Goal: Information Seeking & Learning: Learn about a topic

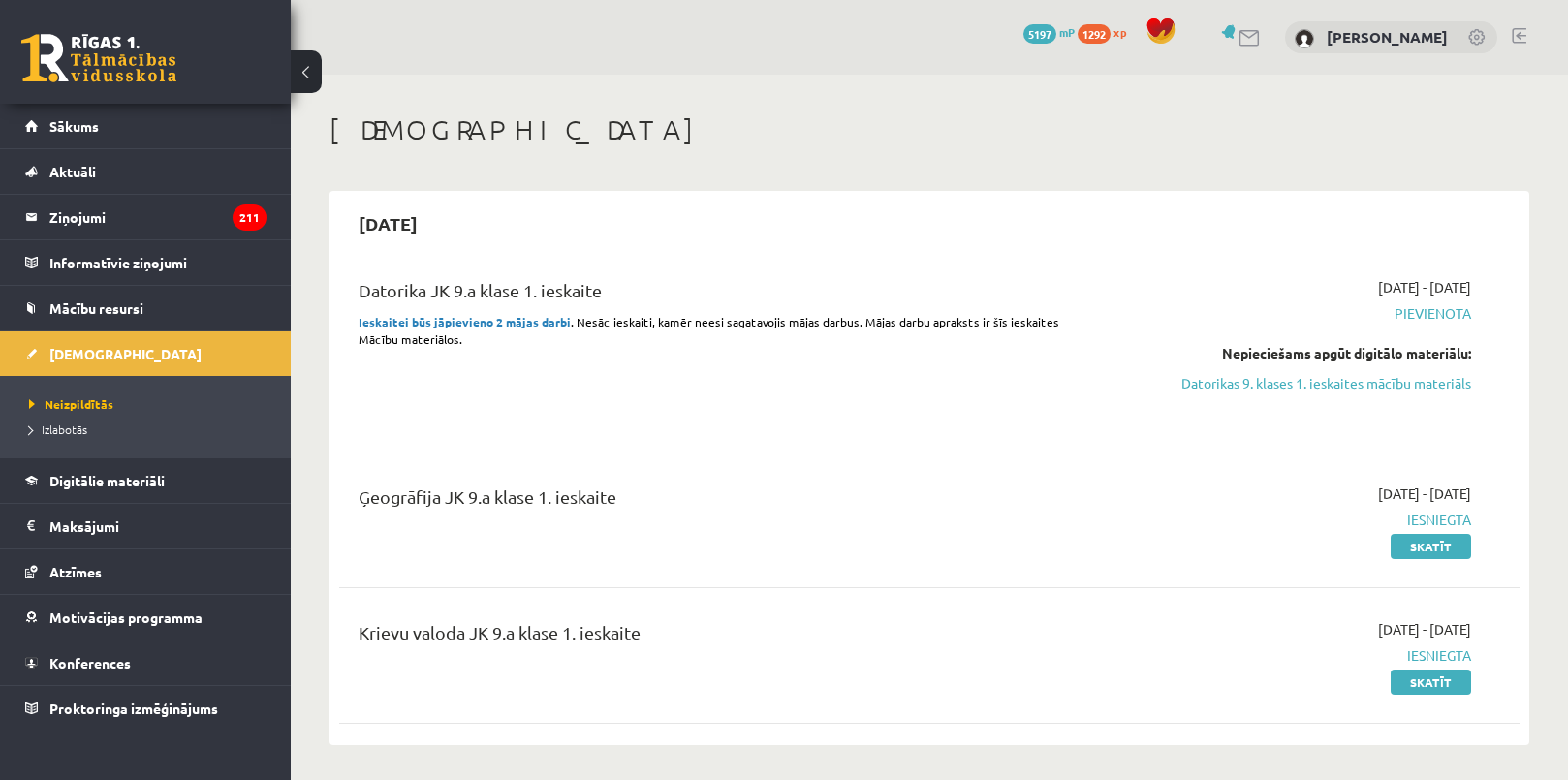
scroll to position [87, 0]
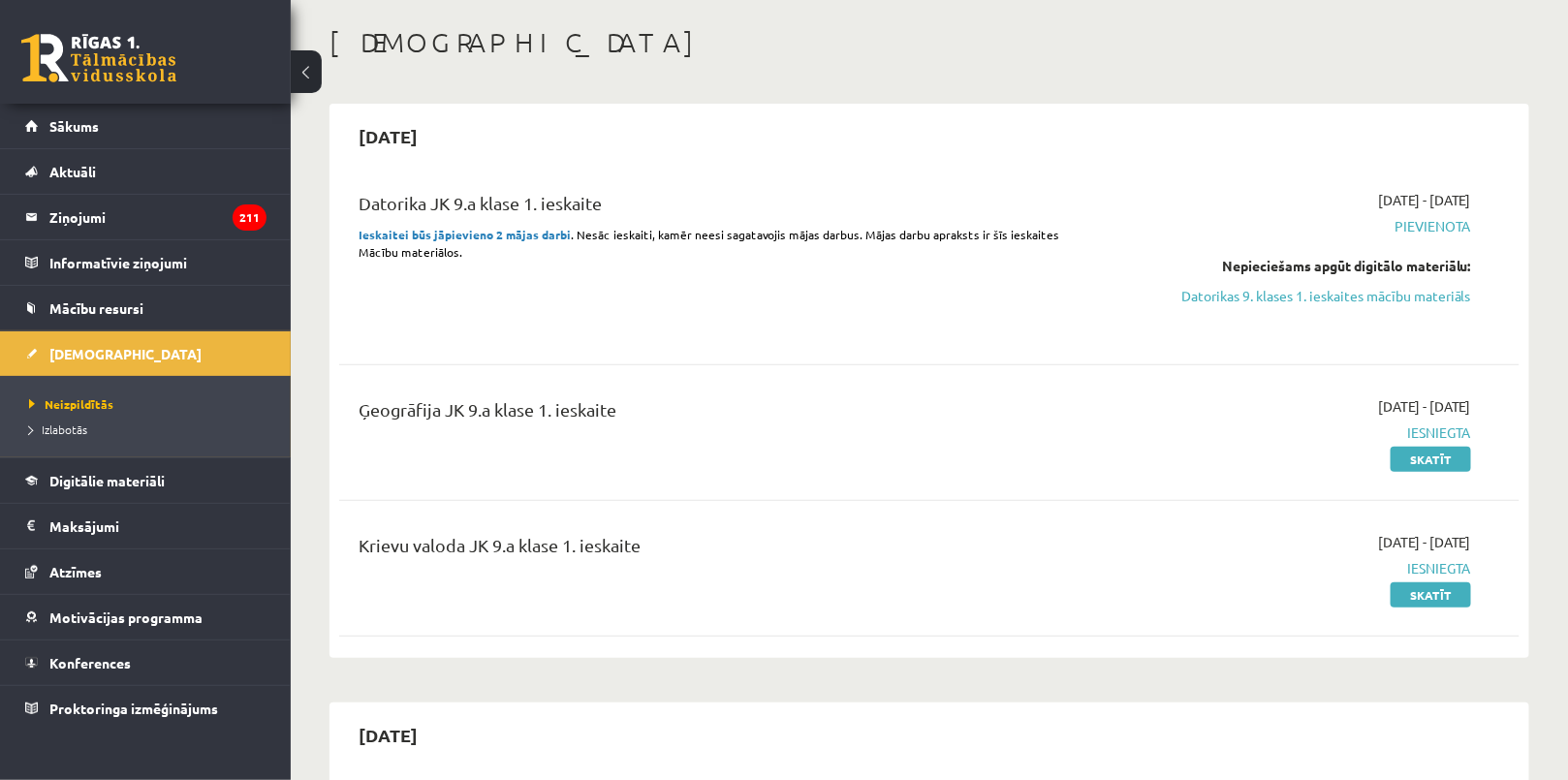
click at [1343, 289] on link "Datorikas 9. klases 1. ieskaites mācību materiāls" at bounding box center [1296, 296] width 352 height 20
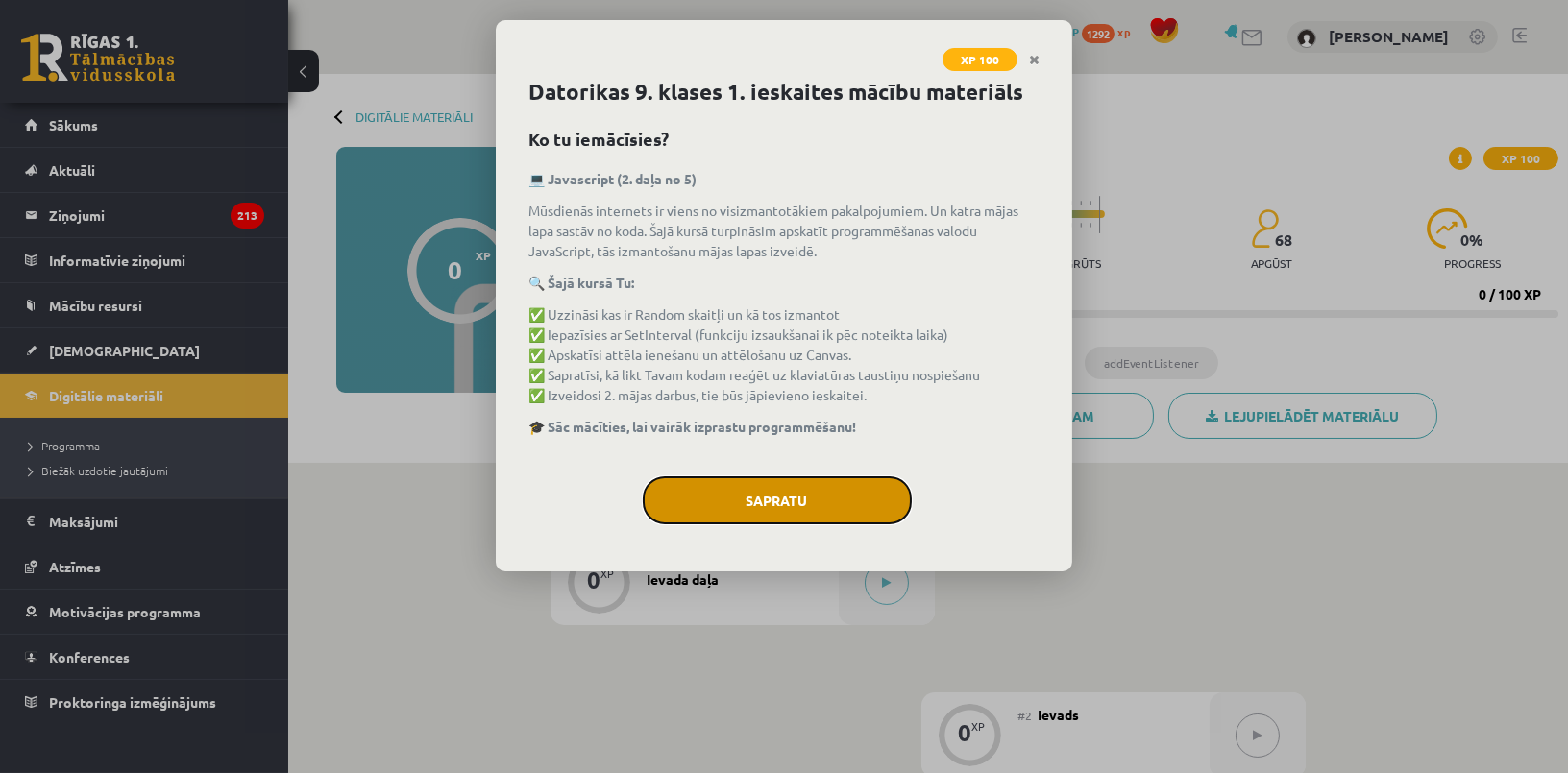
click at [803, 522] on button "Sapratu" at bounding box center [777, 500] width 269 height 48
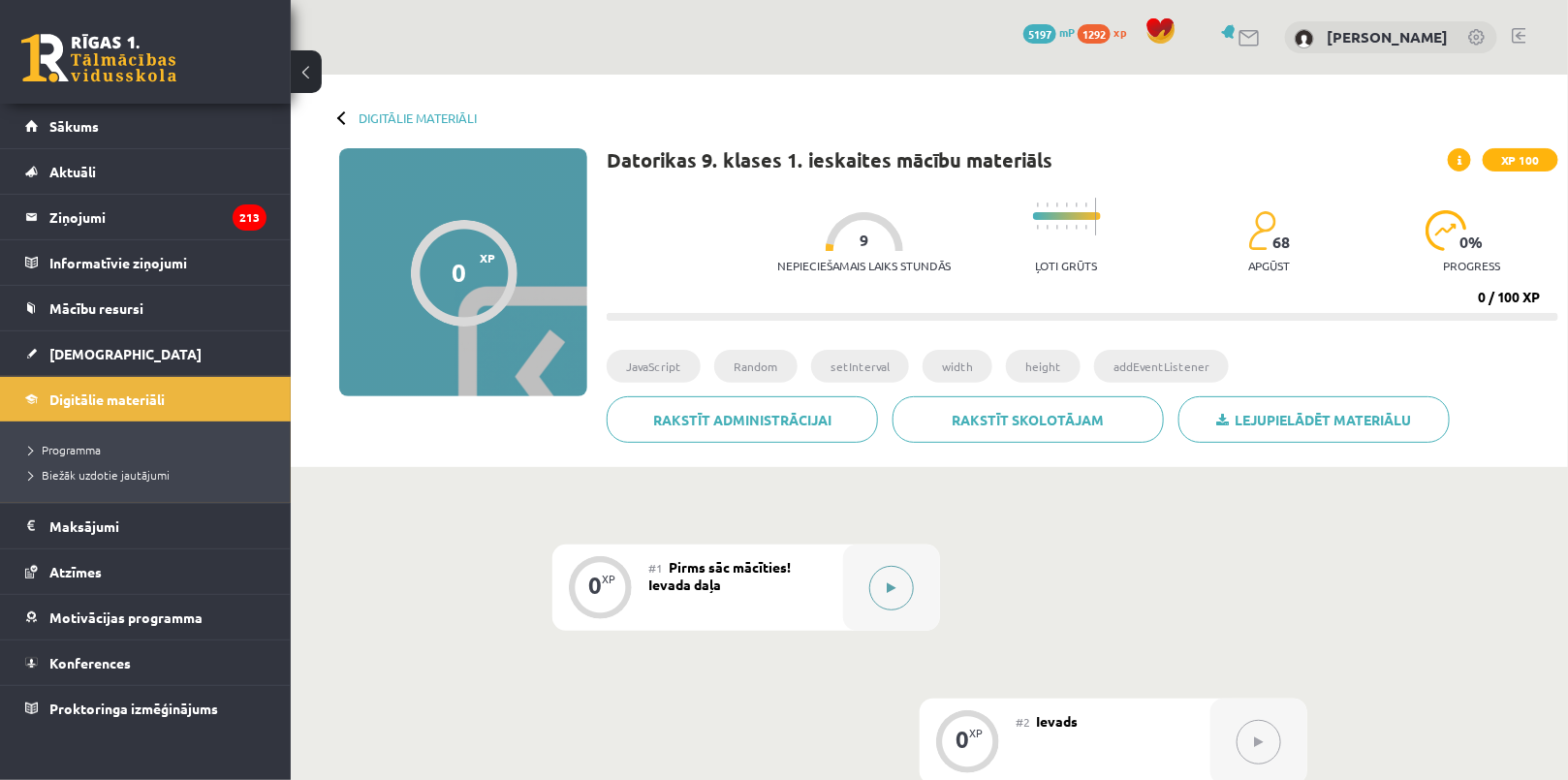
click at [900, 603] on button at bounding box center [891, 588] width 45 height 45
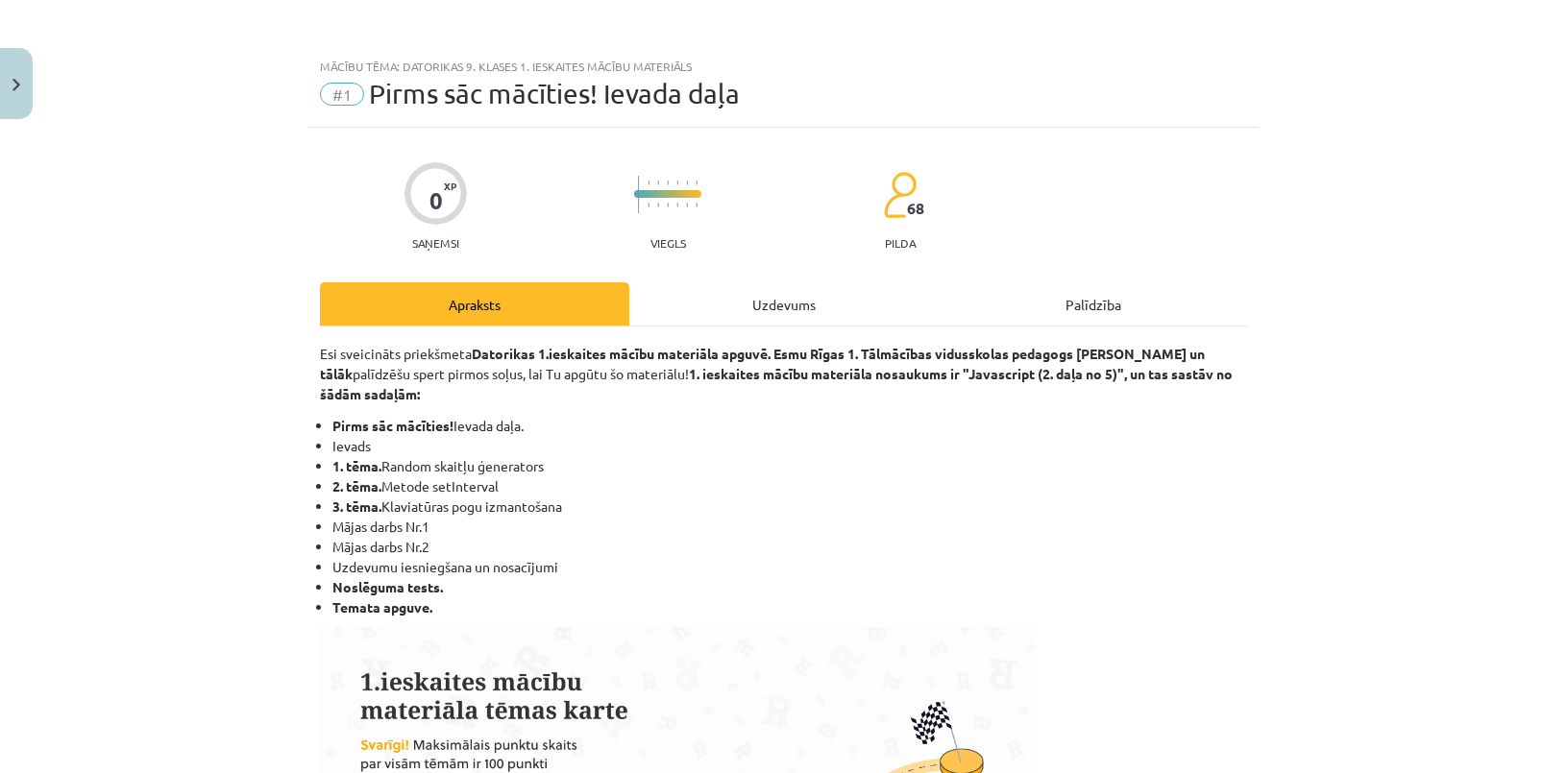
click at [738, 297] on div "Uzdevums" at bounding box center [784, 304] width 309 height 43
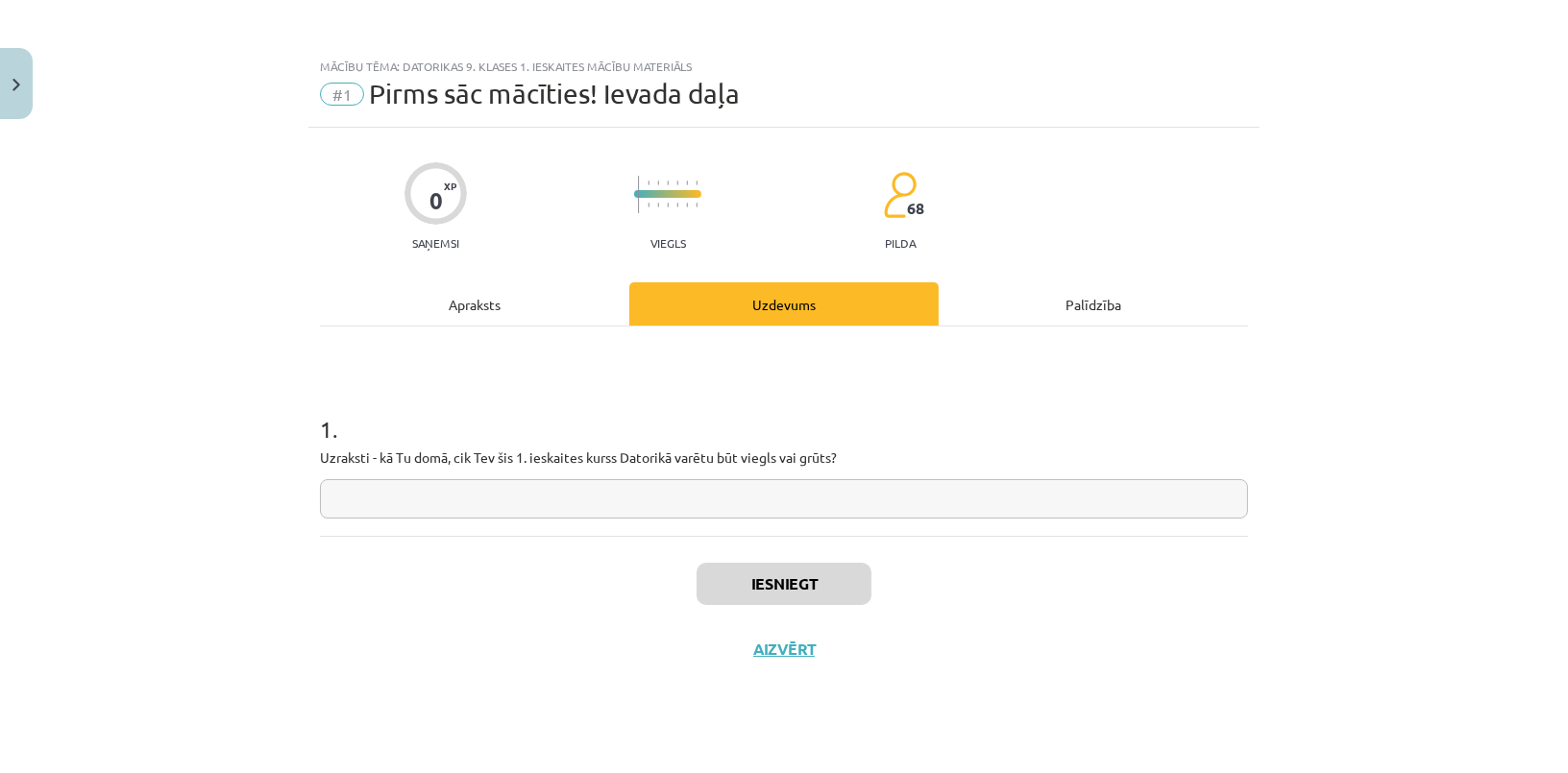
click at [515, 508] on input "text" at bounding box center [784, 499] width 928 height 39
type input "*"
click at [806, 592] on button "Iesniegt" at bounding box center [784, 584] width 175 height 42
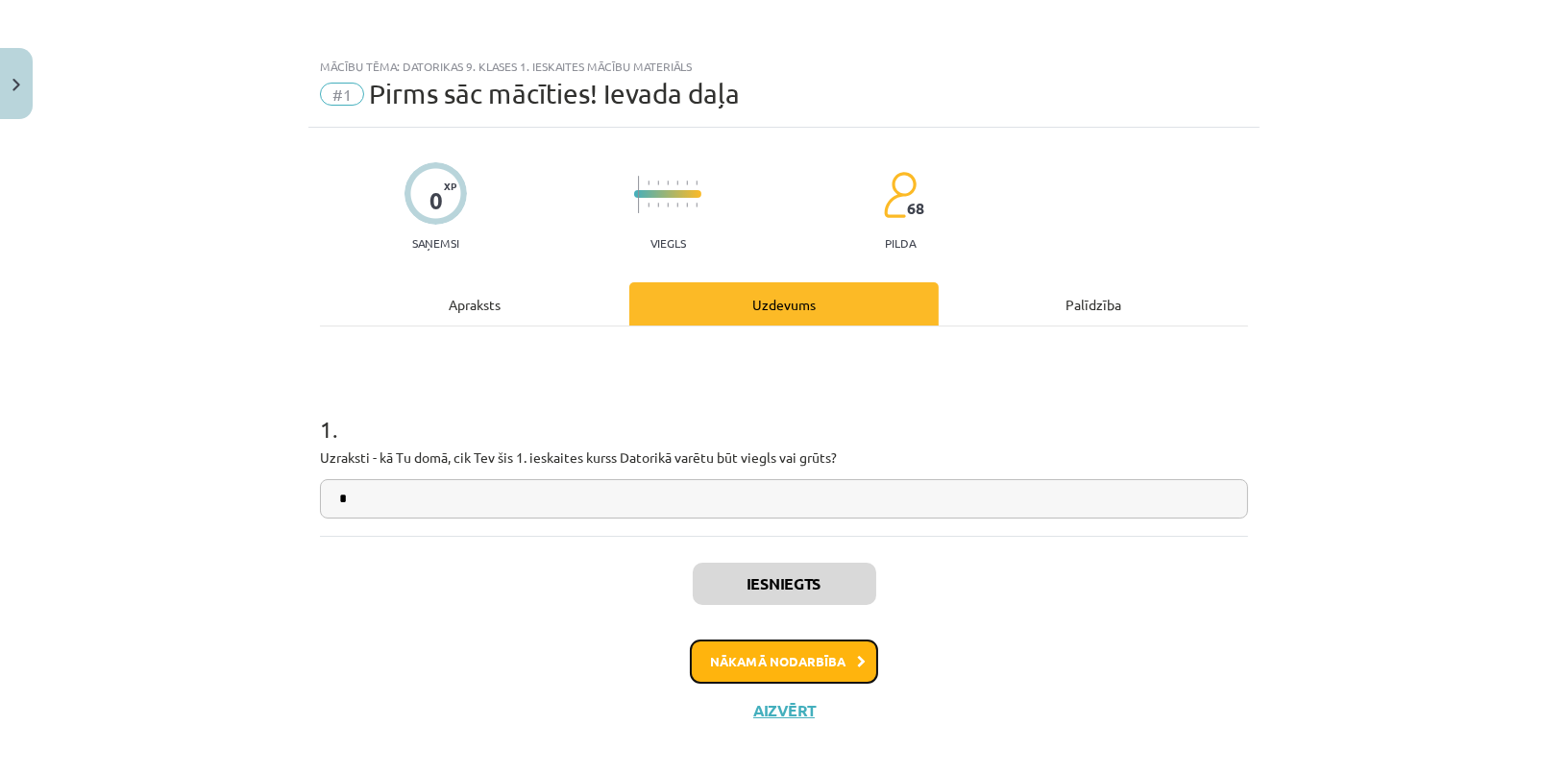
click at [785, 648] on button "Nākamā nodarbība" at bounding box center [783, 662] width 188 height 44
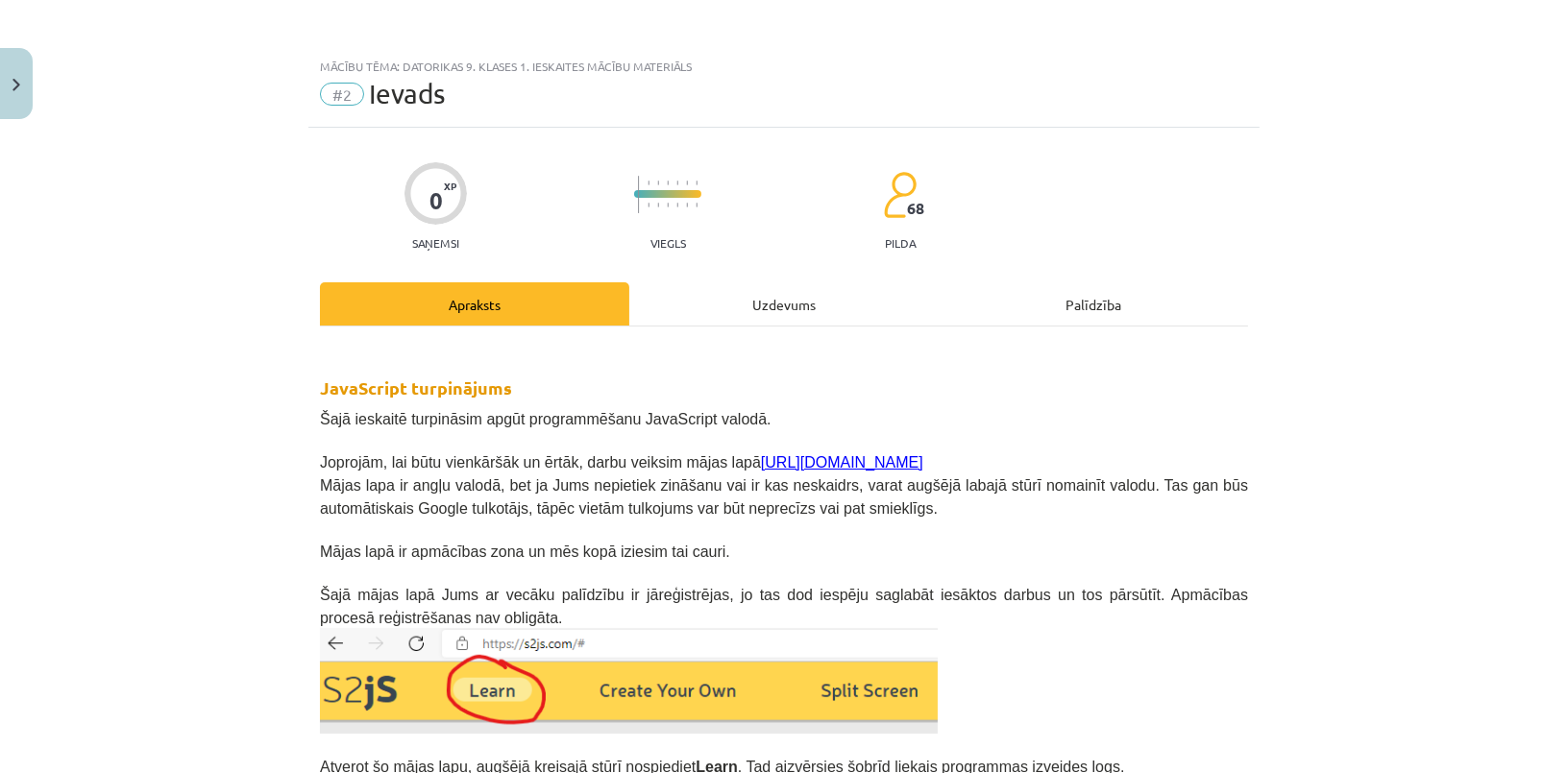
scroll to position [17, 0]
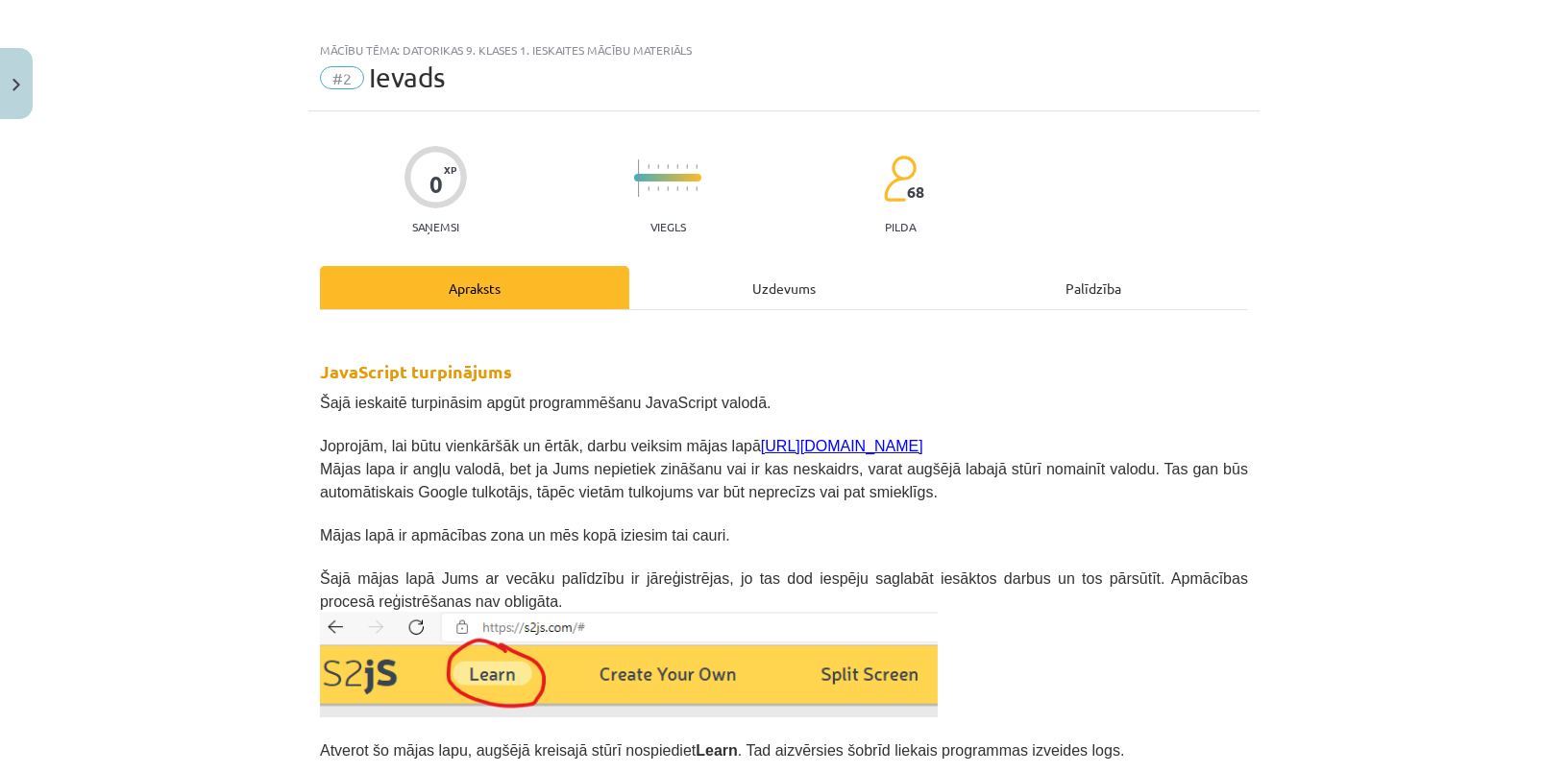
click at [787, 444] on link "https://s2js.com/" at bounding box center [842, 446] width 163 height 17
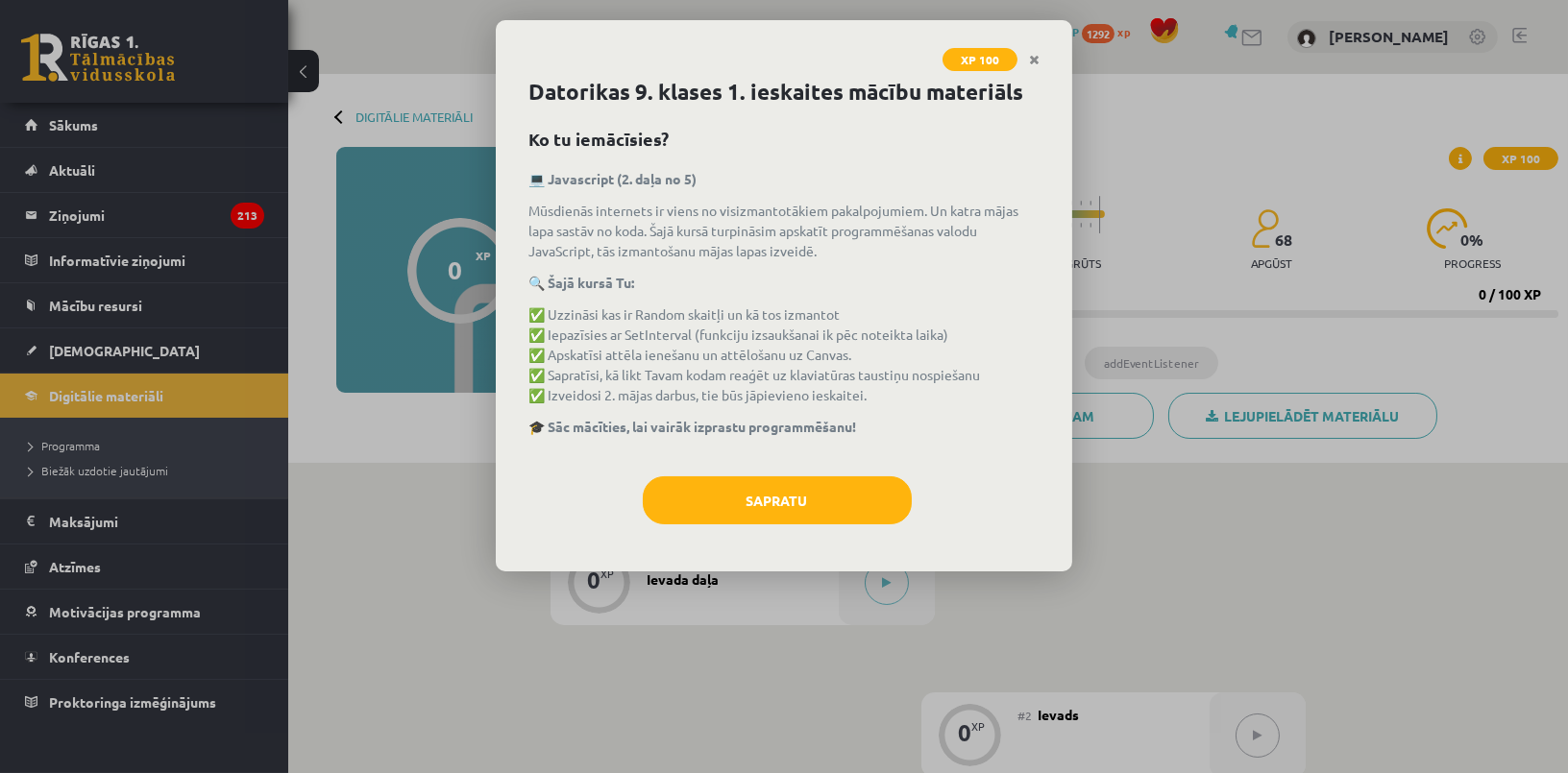
click at [754, 526] on div "Sapratu" at bounding box center [784, 507] width 511 height 62
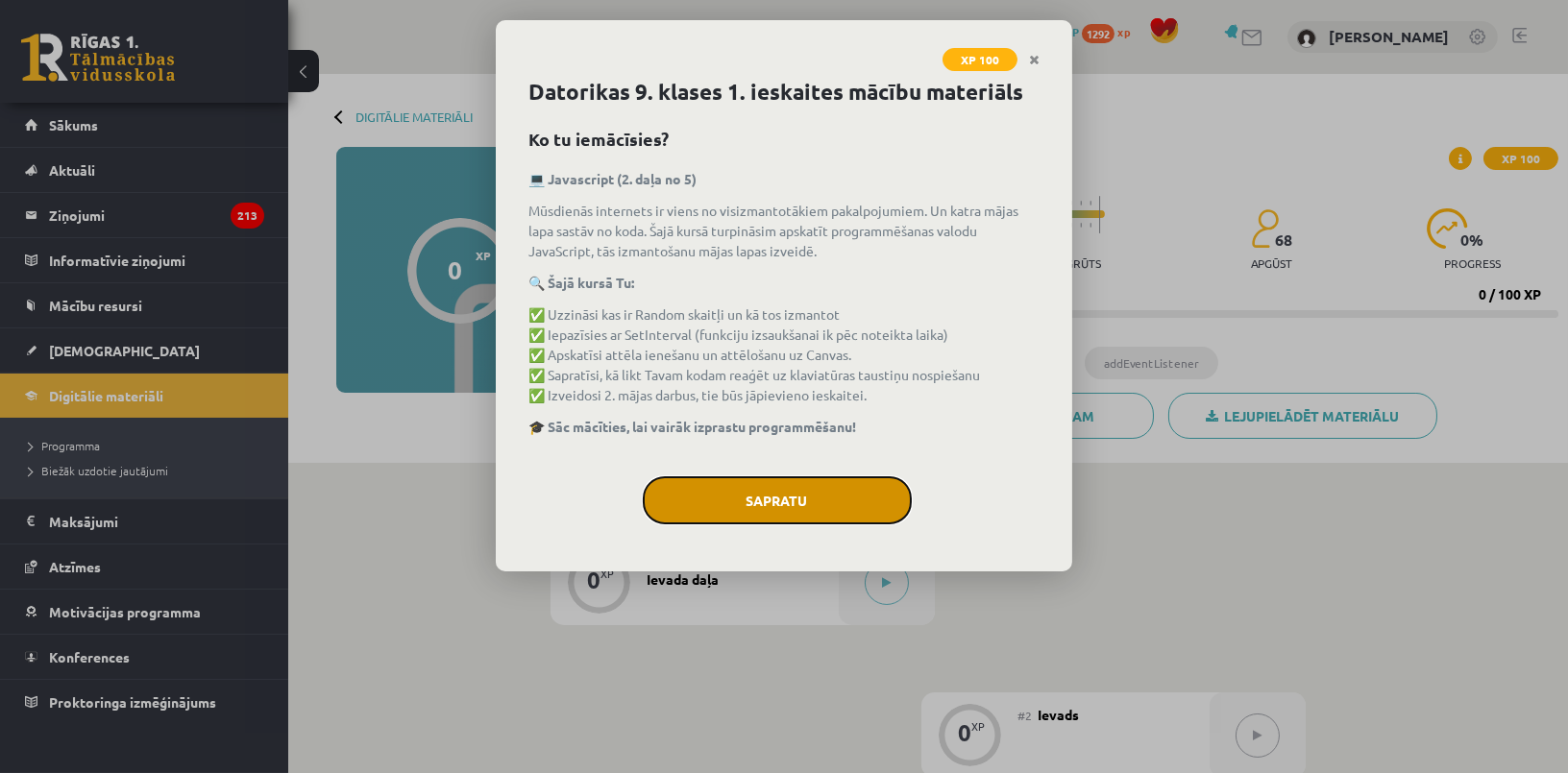
click at [785, 501] on button "Sapratu" at bounding box center [777, 500] width 269 height 48
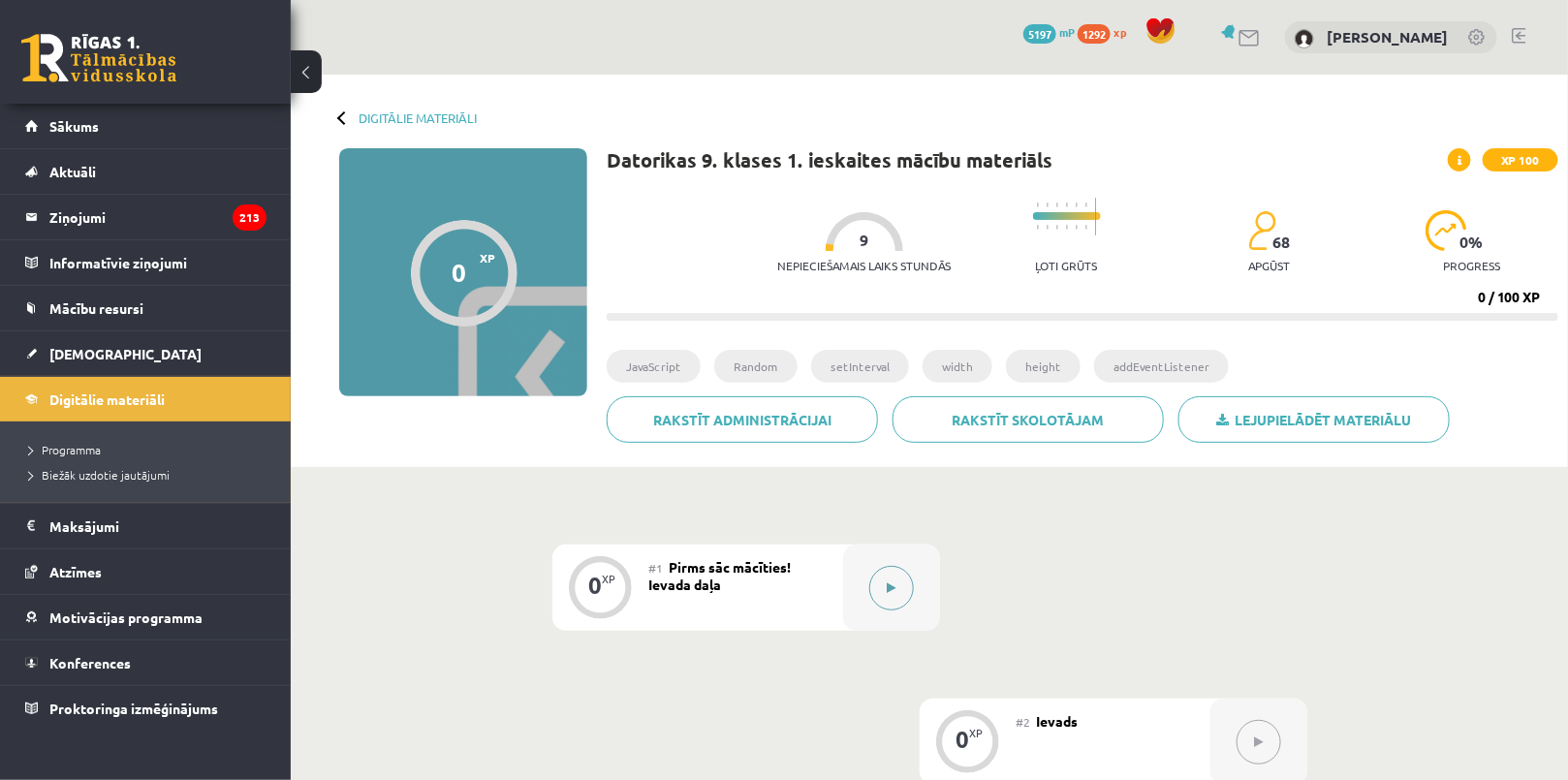
click at [891, 583] on icon at bounding box center [891, 588] width 9 height 12
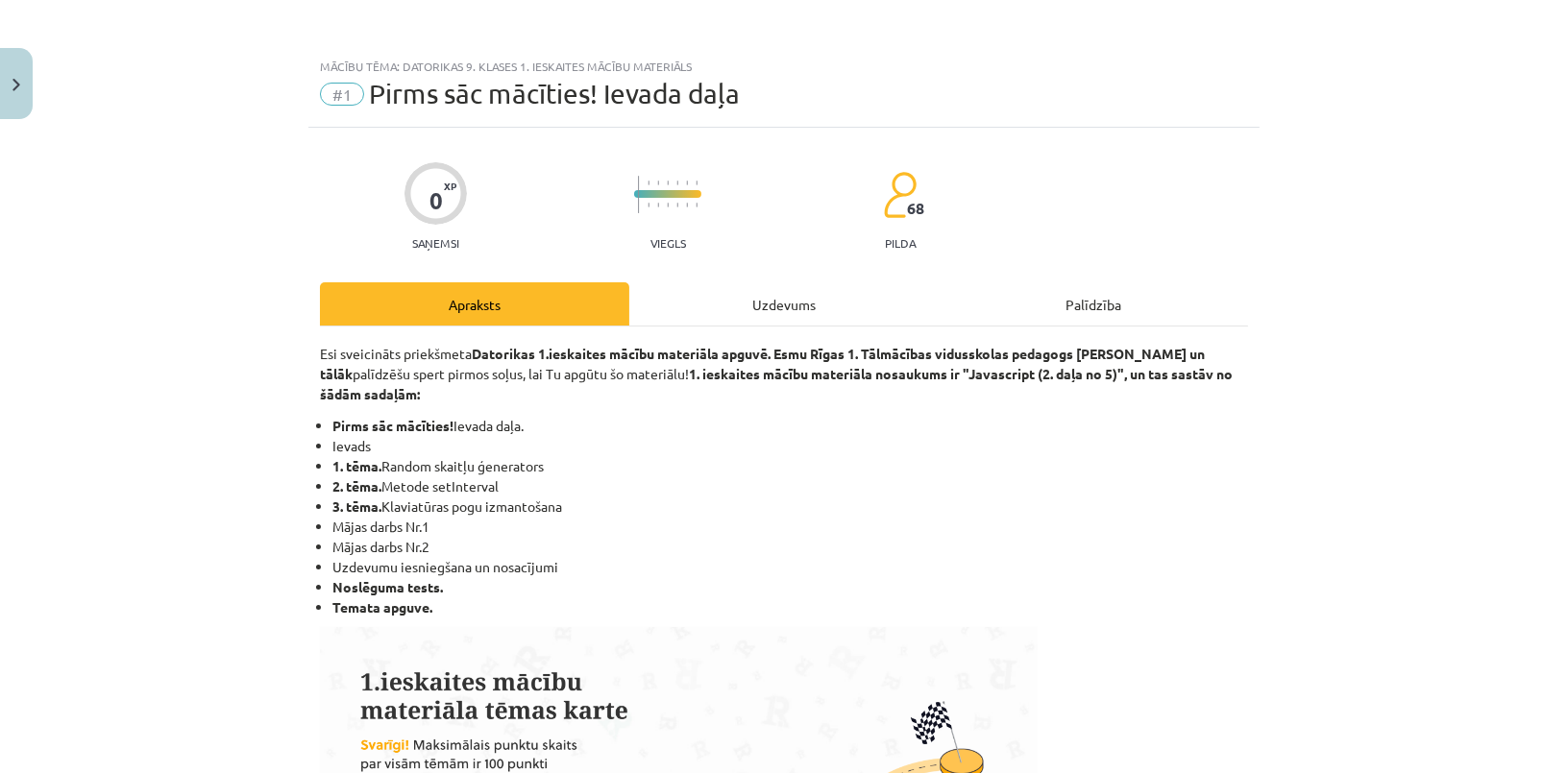
click at [757, 291] on div "Uzdevums" at bounding box center [784, 304] width 309 height 43
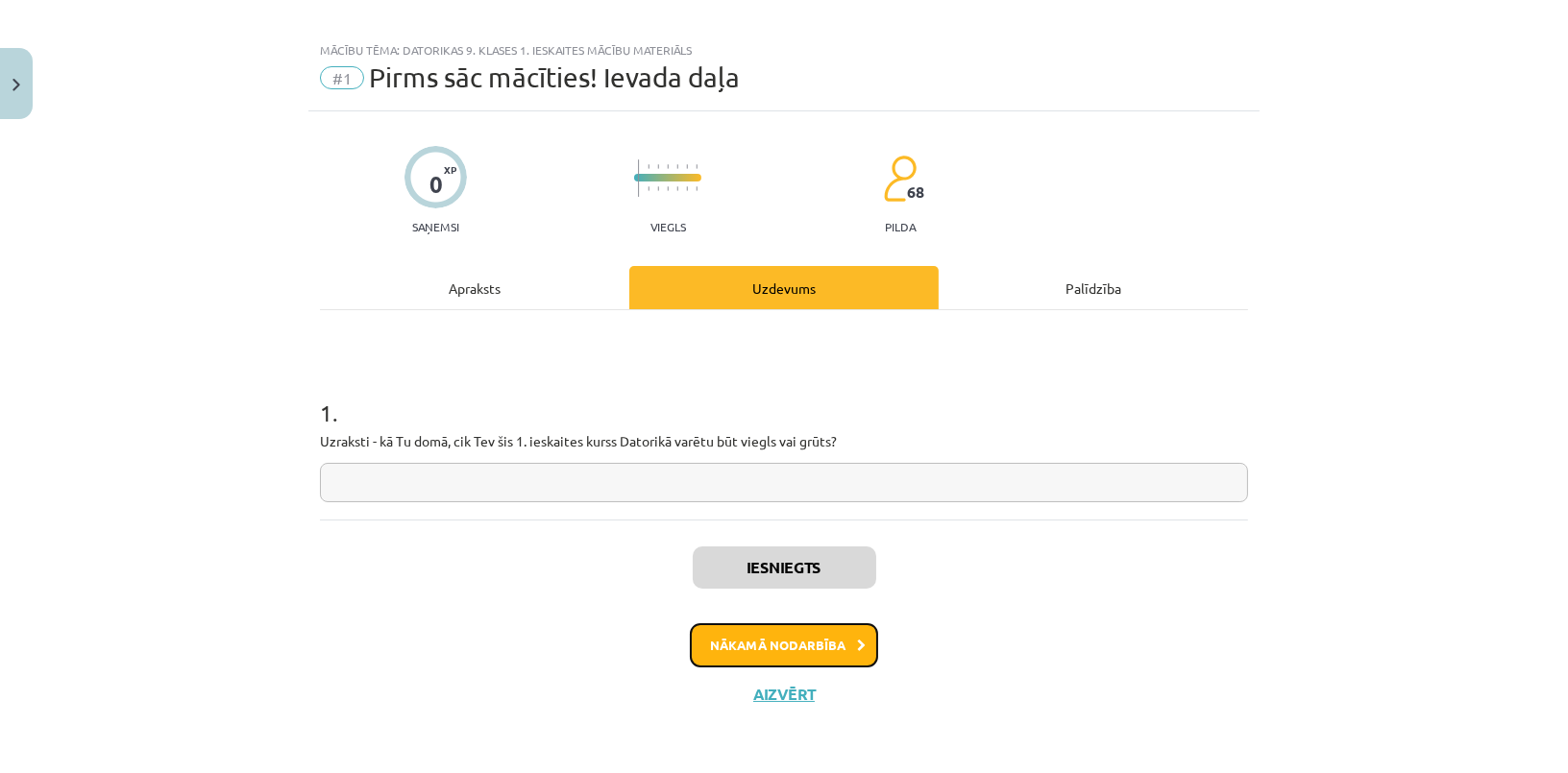
click at [808, 630] on button "Nākamā nodarbība" at bounding box center [783, 645] width 188 height 44
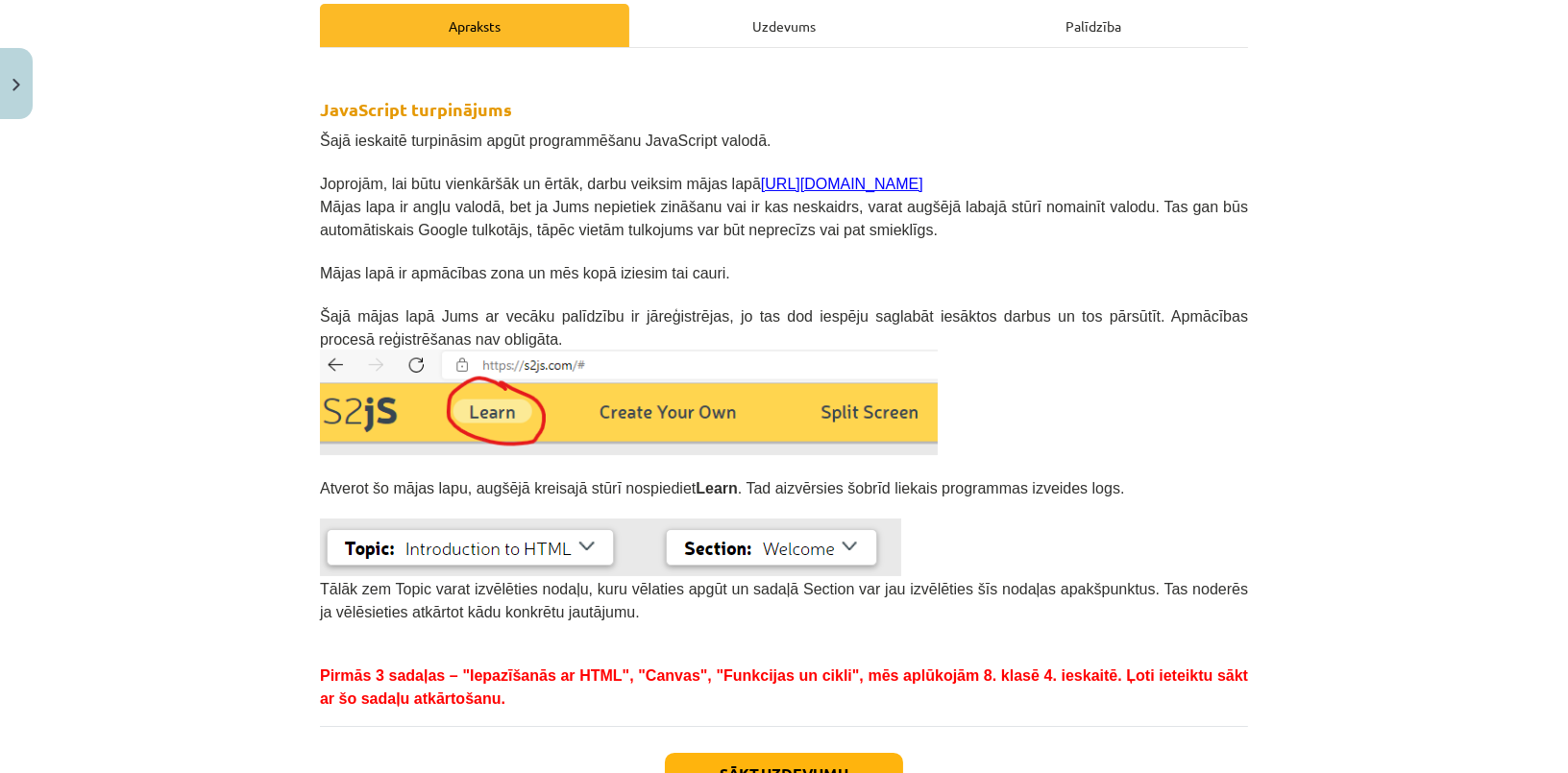
scroll to position [423, 0]
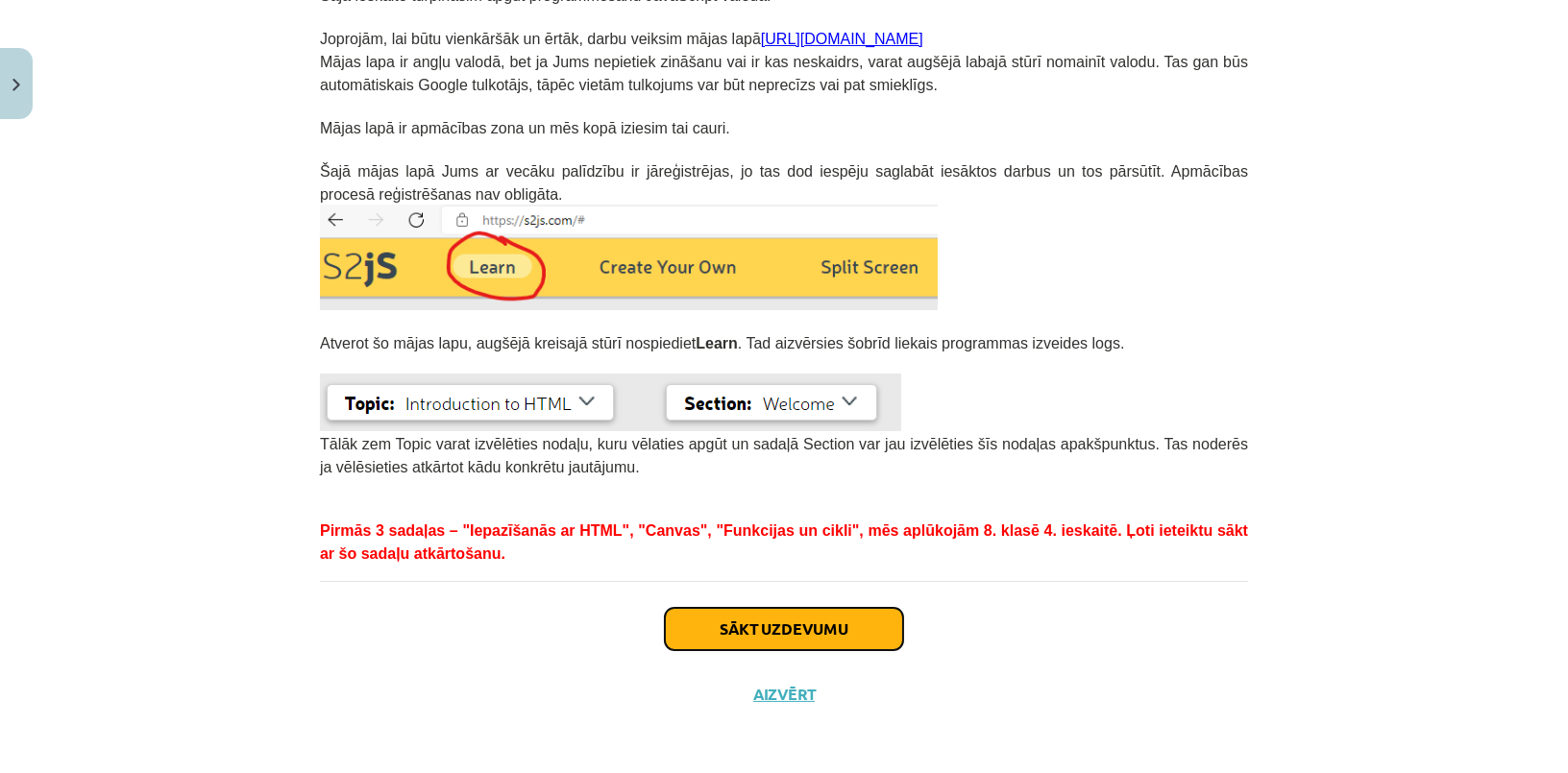
click at [833, 627] on button "Sākt uzdevumu" at bounding box center [784, 629] width 238 height 42
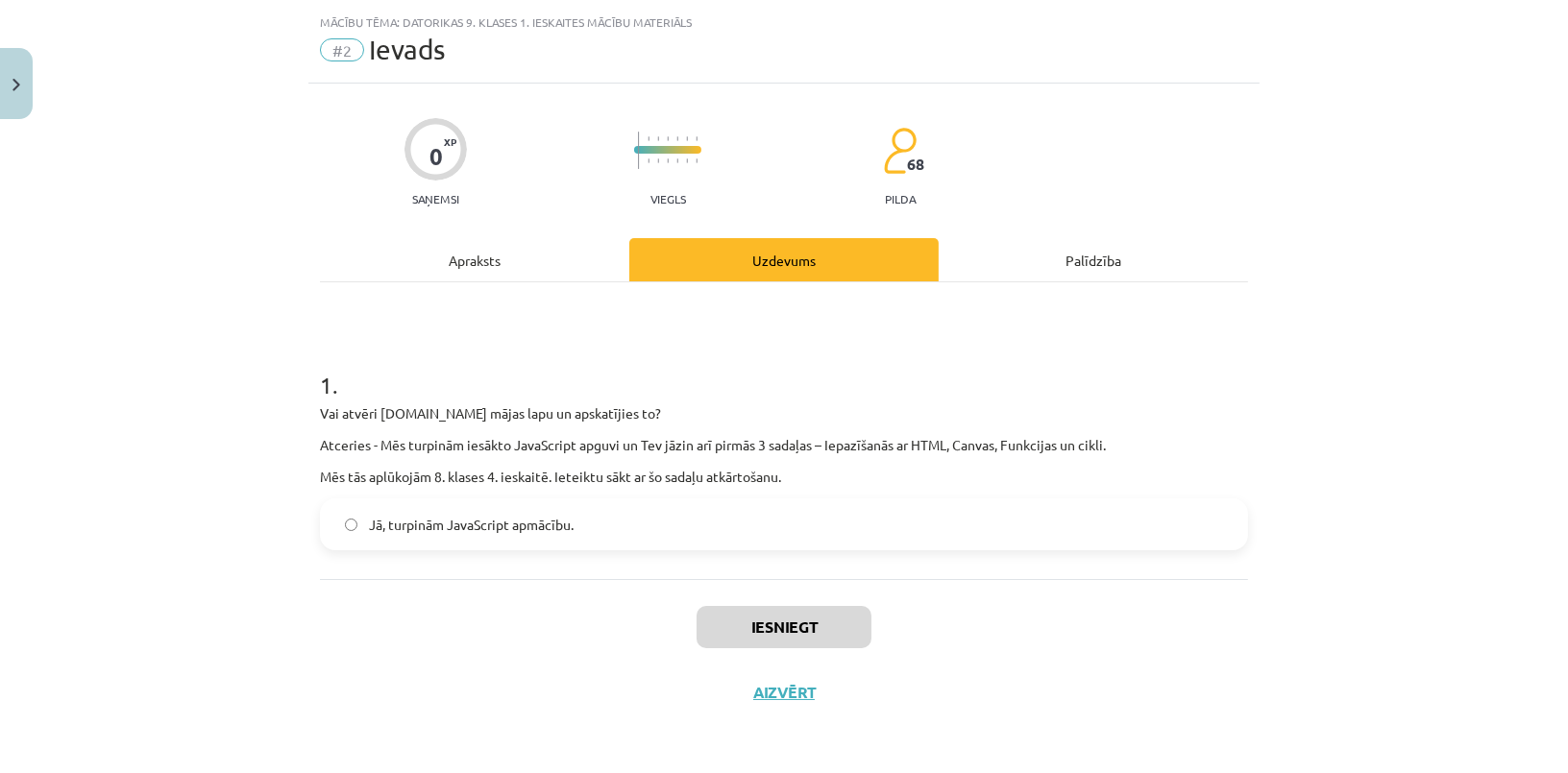
scroll to position [43, 0]
click at [450, 534] on label "Jā, turpinām JavaScript apmācību." at bounding box center [784, 525] width 924 height 48
click at [732, 635] on button "Iesniegt" at bounding box center [784, 628] width 175 height 42
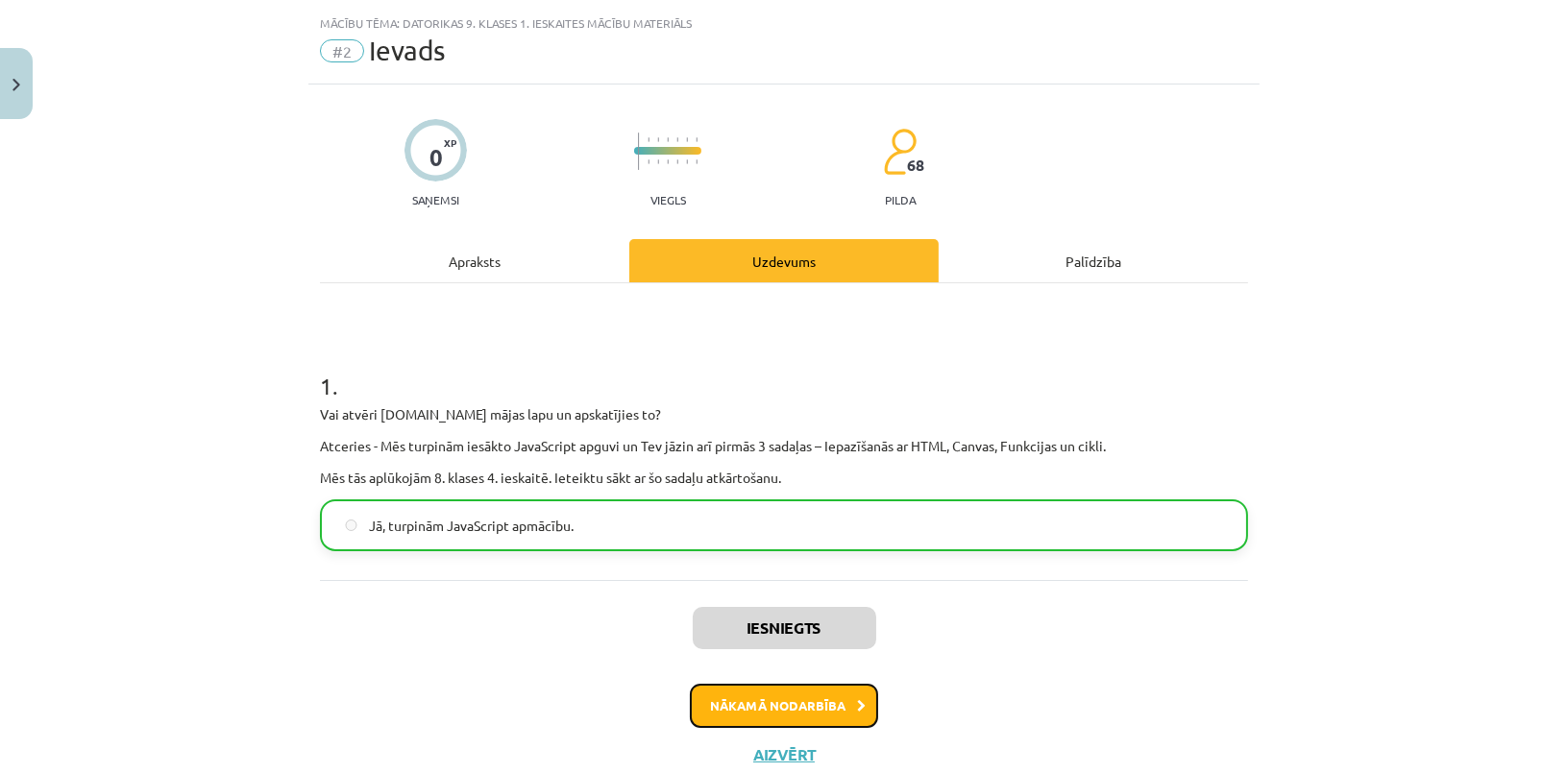
click at [736, 698] on button "Nākamā nodarbība" at bounding box center [783, 706] width 188 height 44
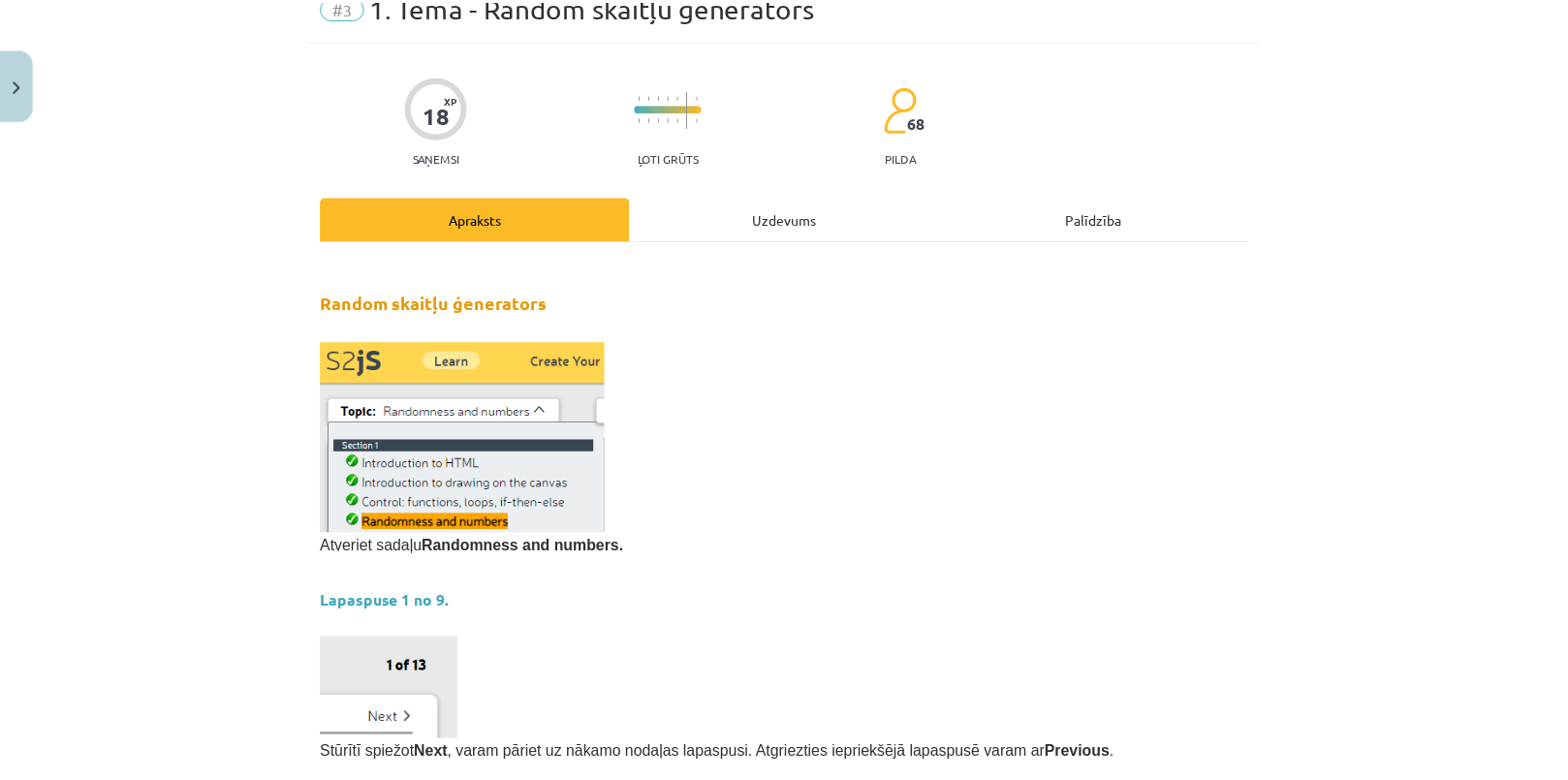
scroll to position [0, 0]
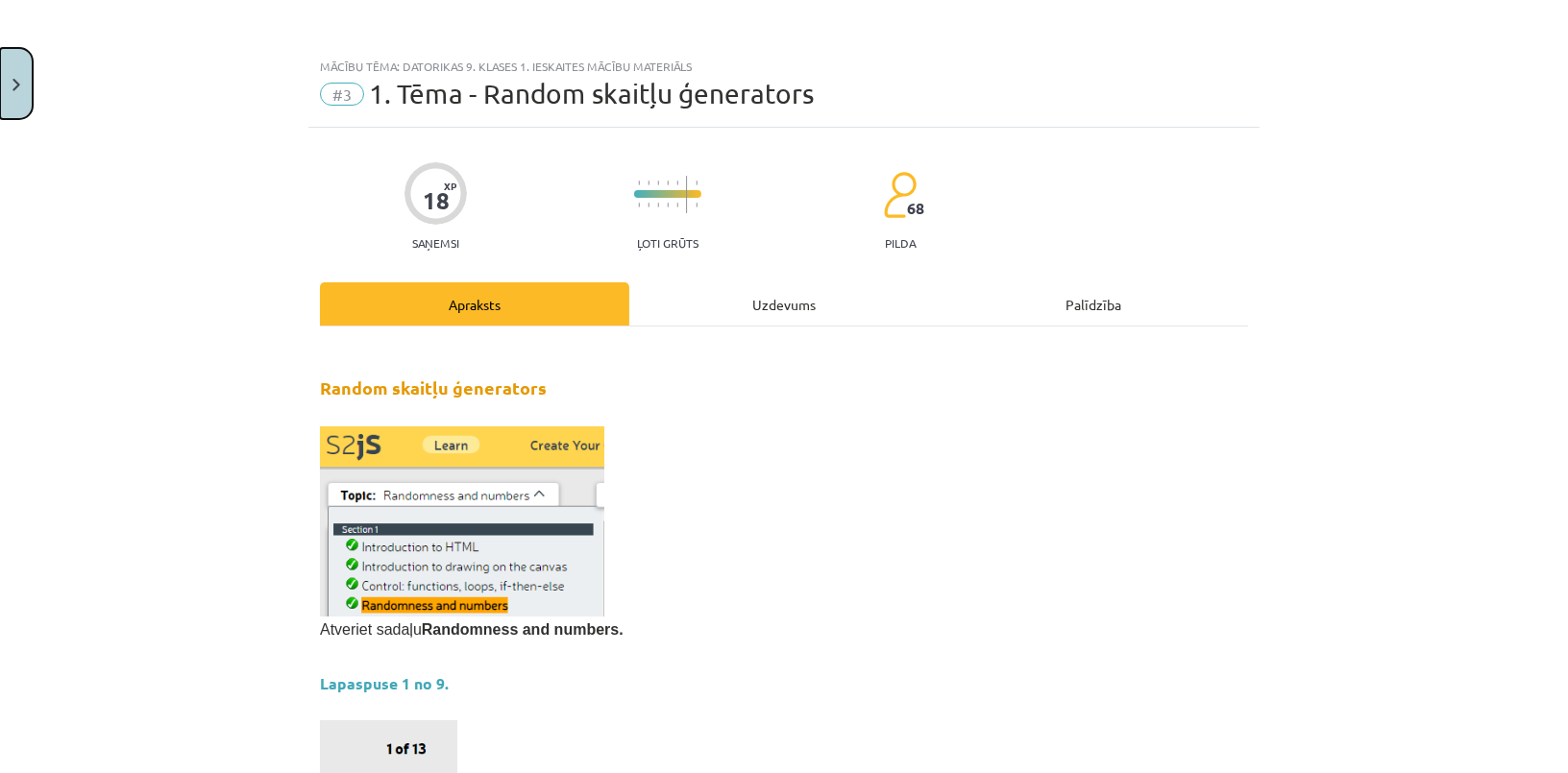
click at [32, 81] on button "Close" at bounding box center [16, 84] width 33 height 71
click at [62, 43] on div "Mācību tēma: Datorikas 9. klases 1. ieskaites mācību materiāls #3 1. Tēma - Ran…" at bounding box center [784, 386] width 1568 height 773
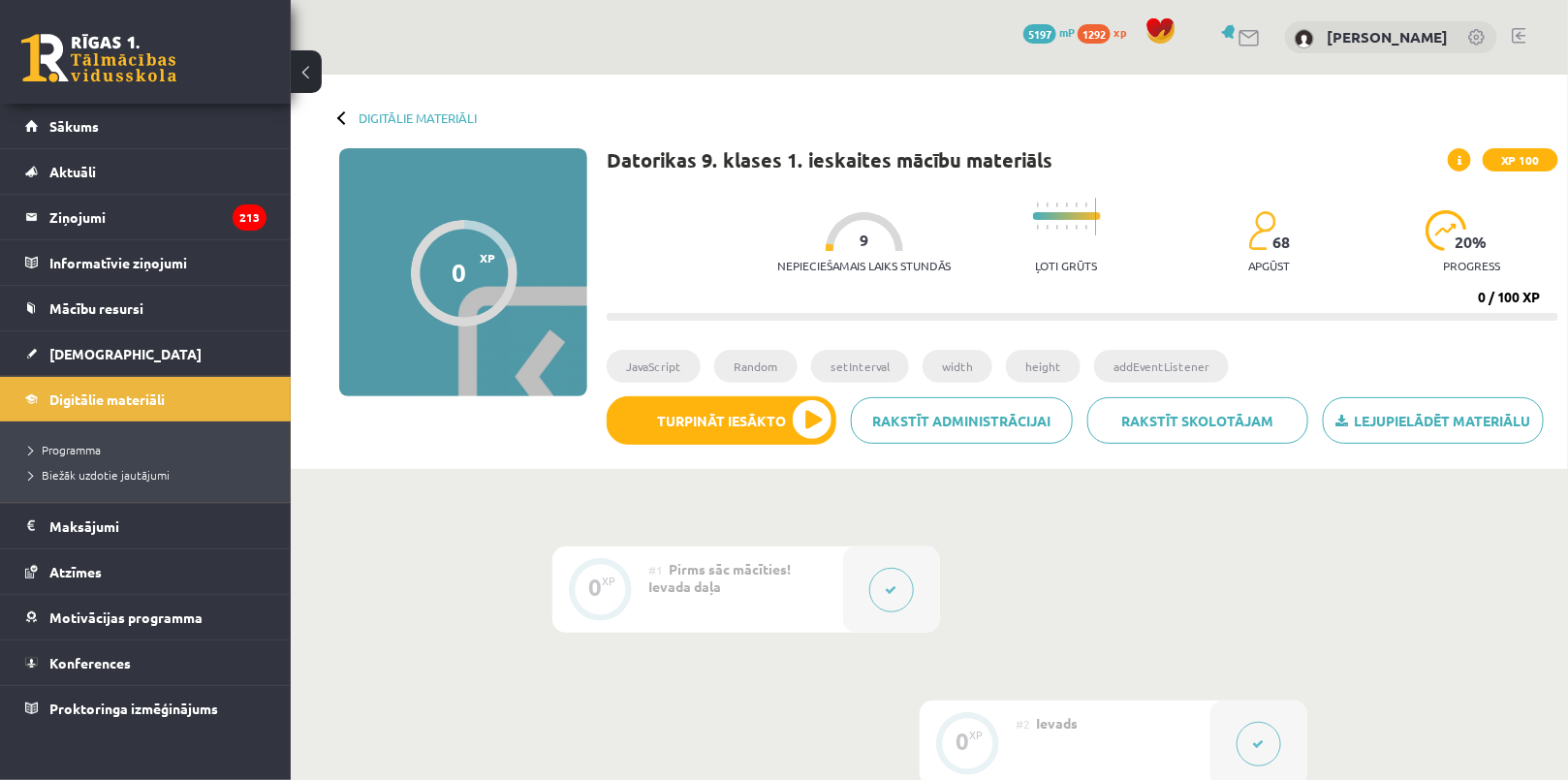
click at [69, 46] on link at bounding box center [98, 58] width 155 height 49
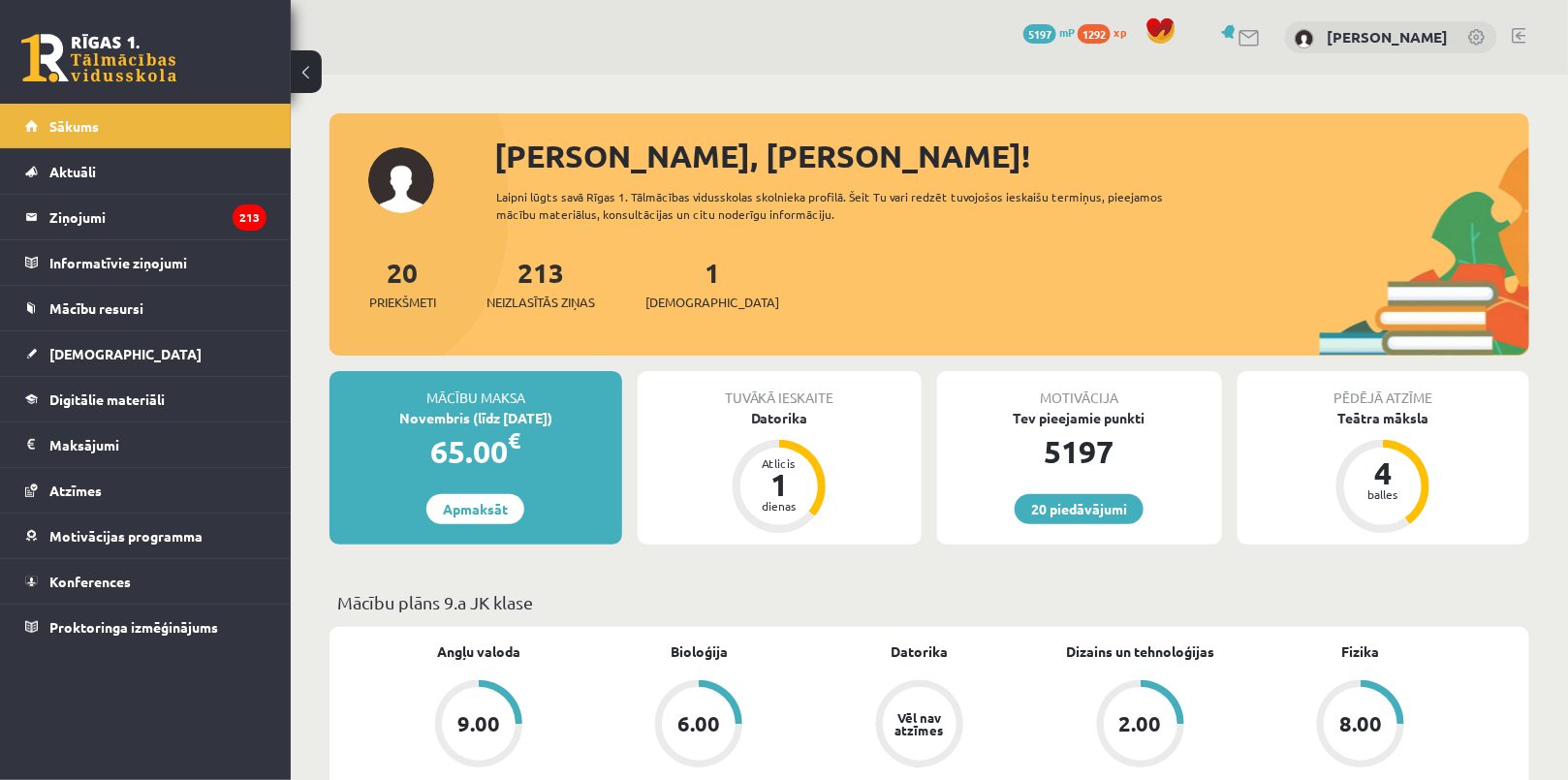
click at [662, 614] on div "Mācību plāns 9.a JK klase" at bounding box center [930, 608] width 1200 height 38
